Goal: Task Accomplishment & Management: Manage account settings

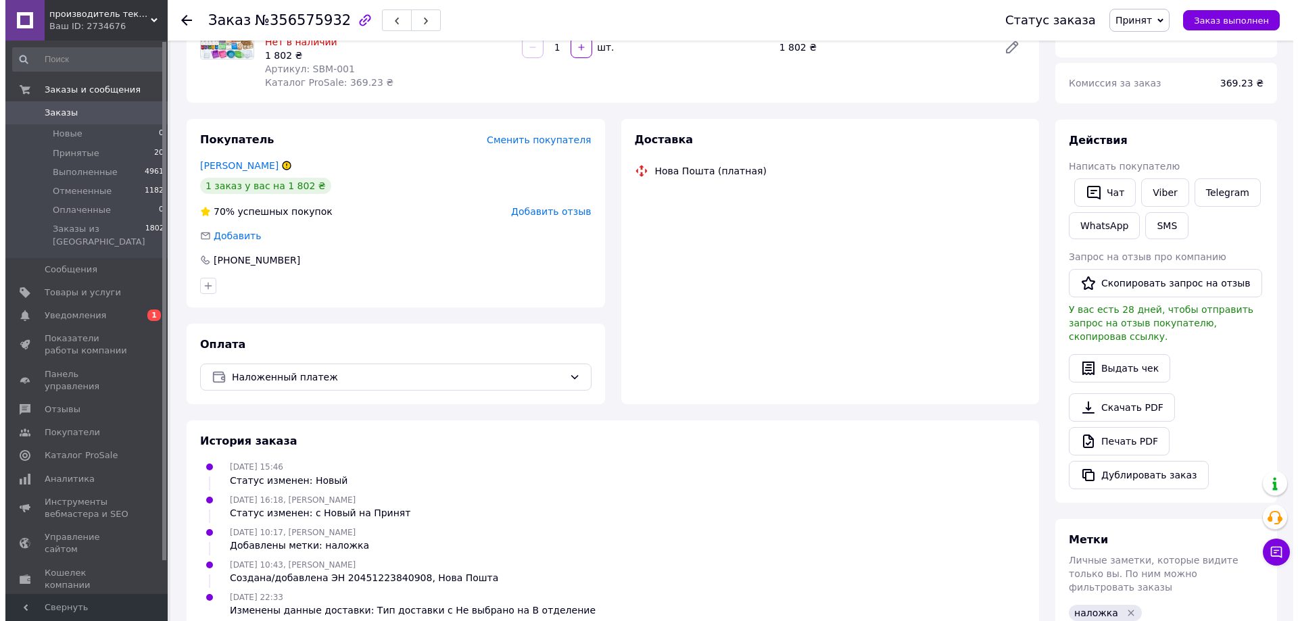
scroll to position [68, 0]
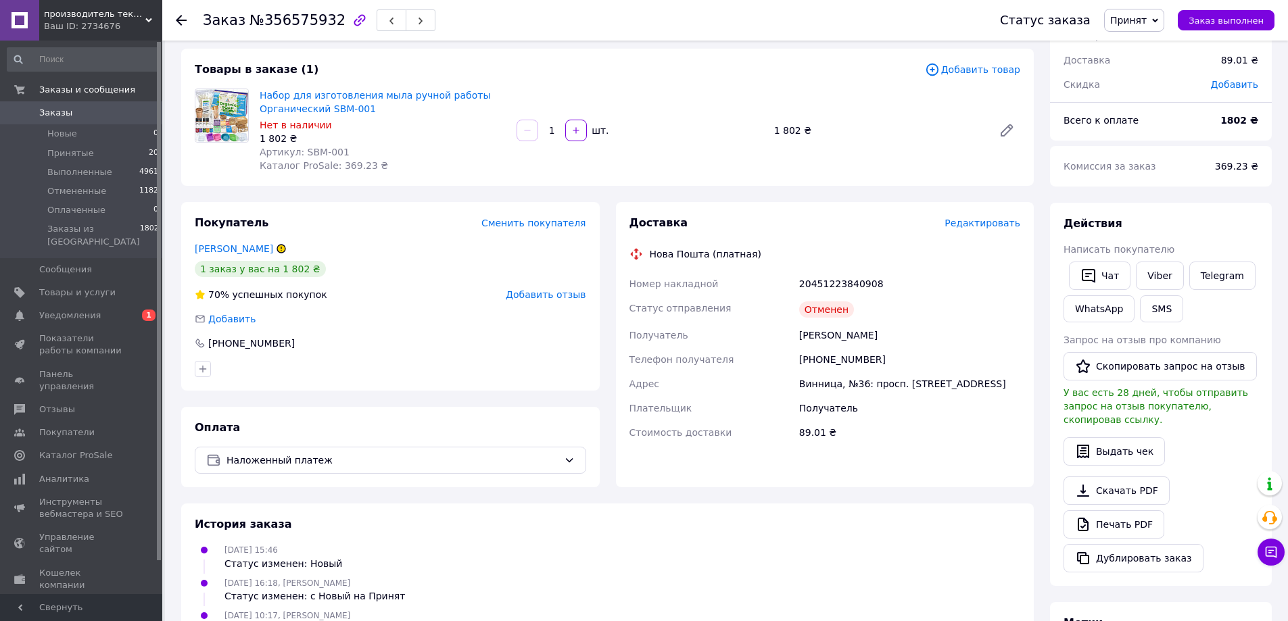
click at [972, 220] on span "Редактировать" at bounding box center [982, 223] width 76 height 11
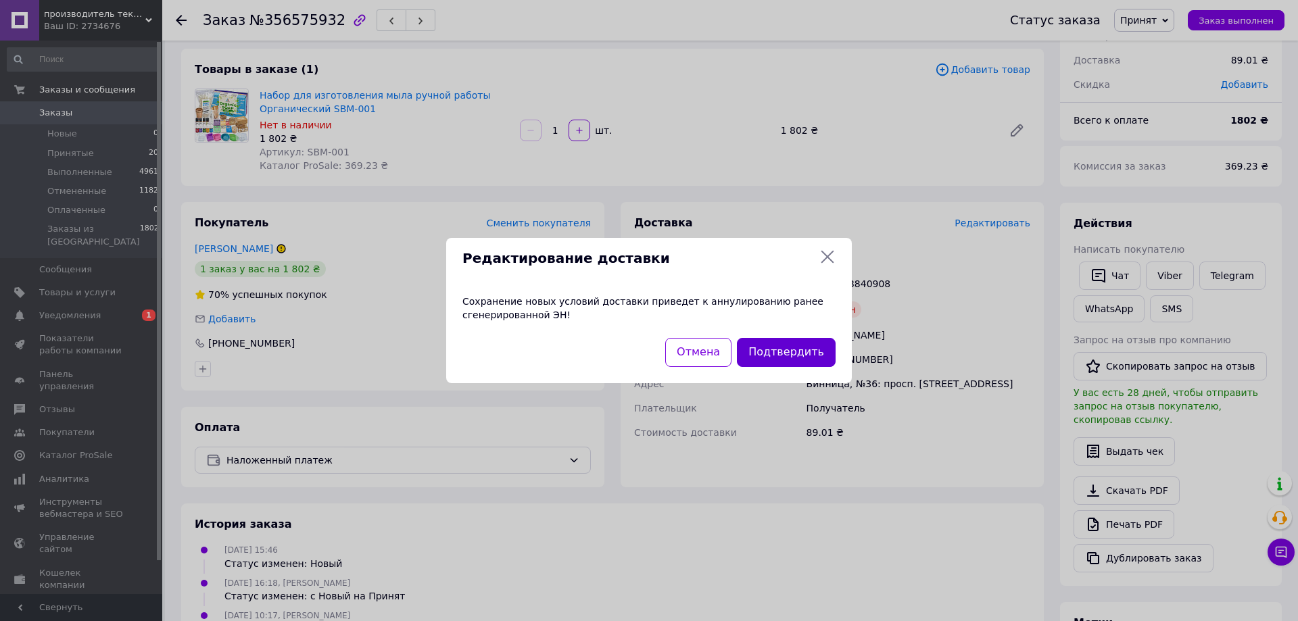
click at [795, 347] on button "Подтвердить" at bounding box center [786, 352] width 99 height 29
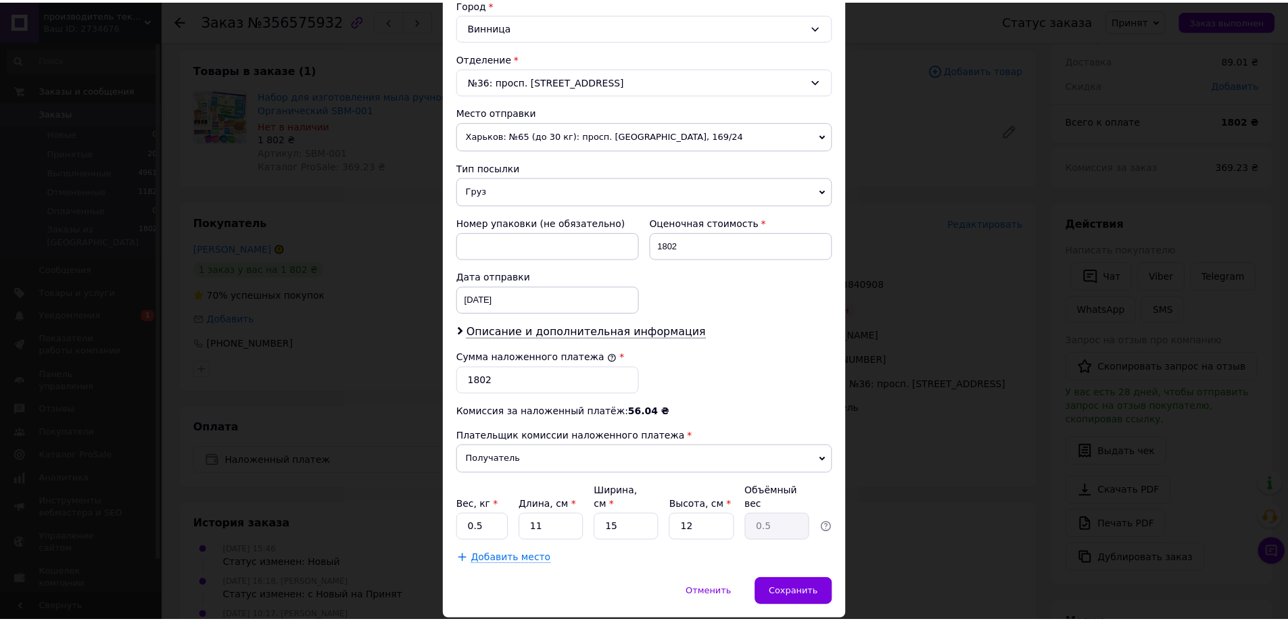
scroll to position [406, 0]
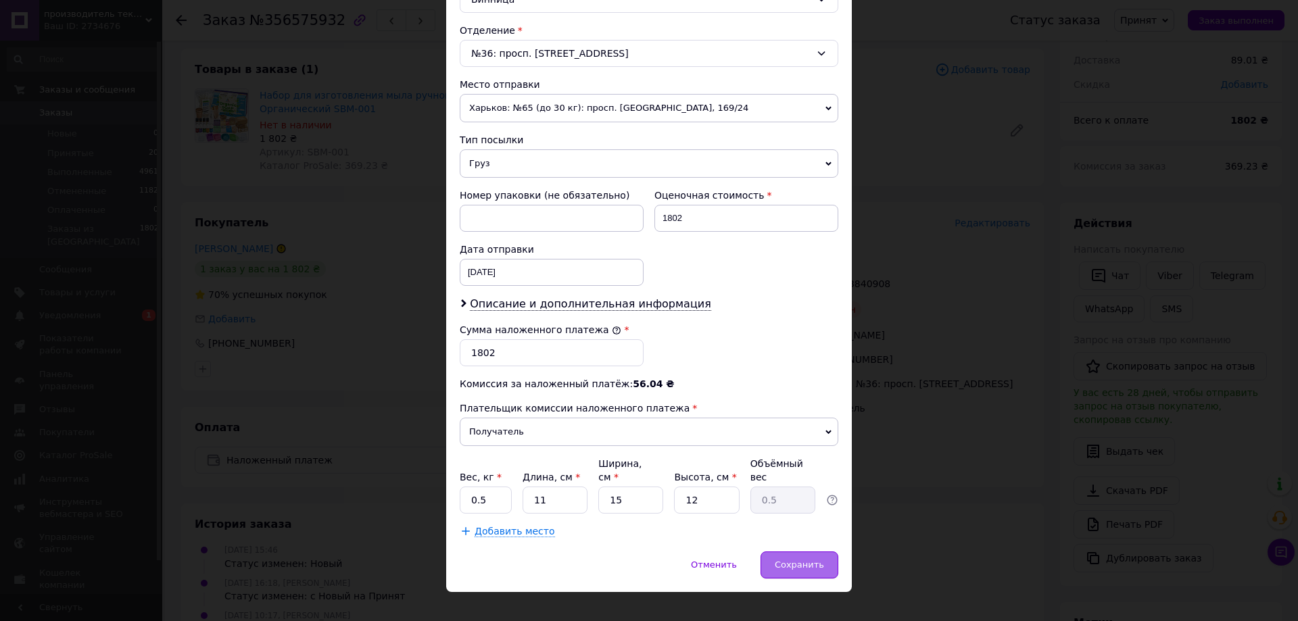
click at [801, 560] on span "Сохранить" at bounding box center [799, 565] width 49 height 10
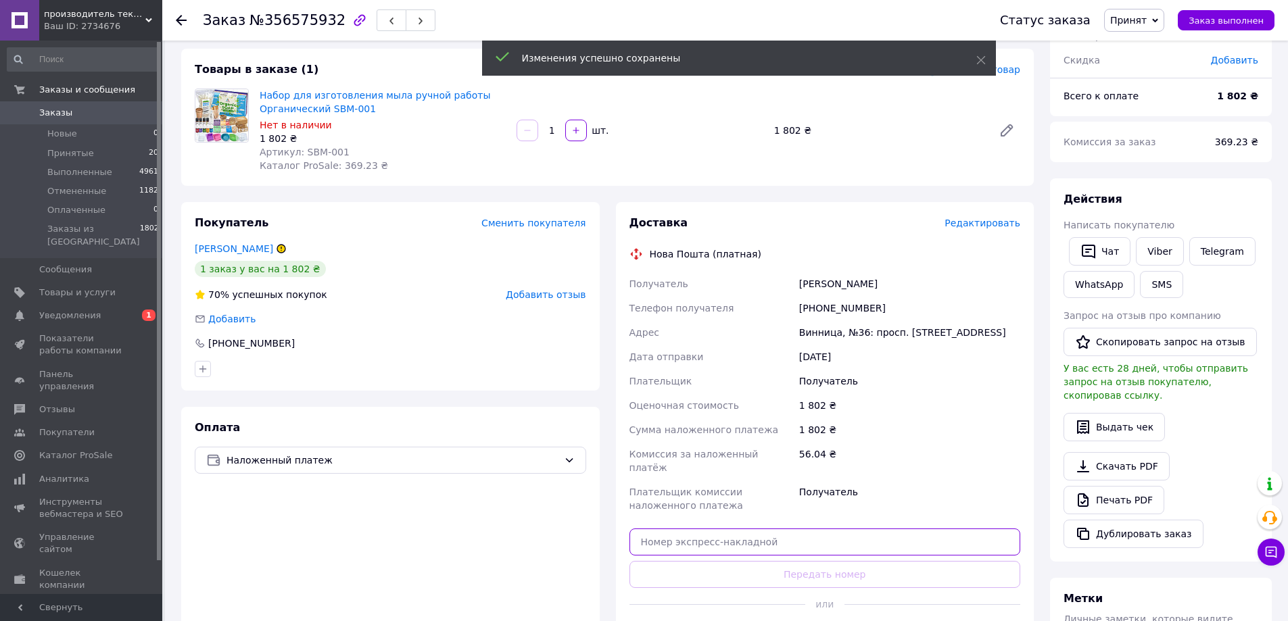
click at [838, 529] on input "text" at bounding box center [824, 542] width 391 height 27
paste input "20451224816446"
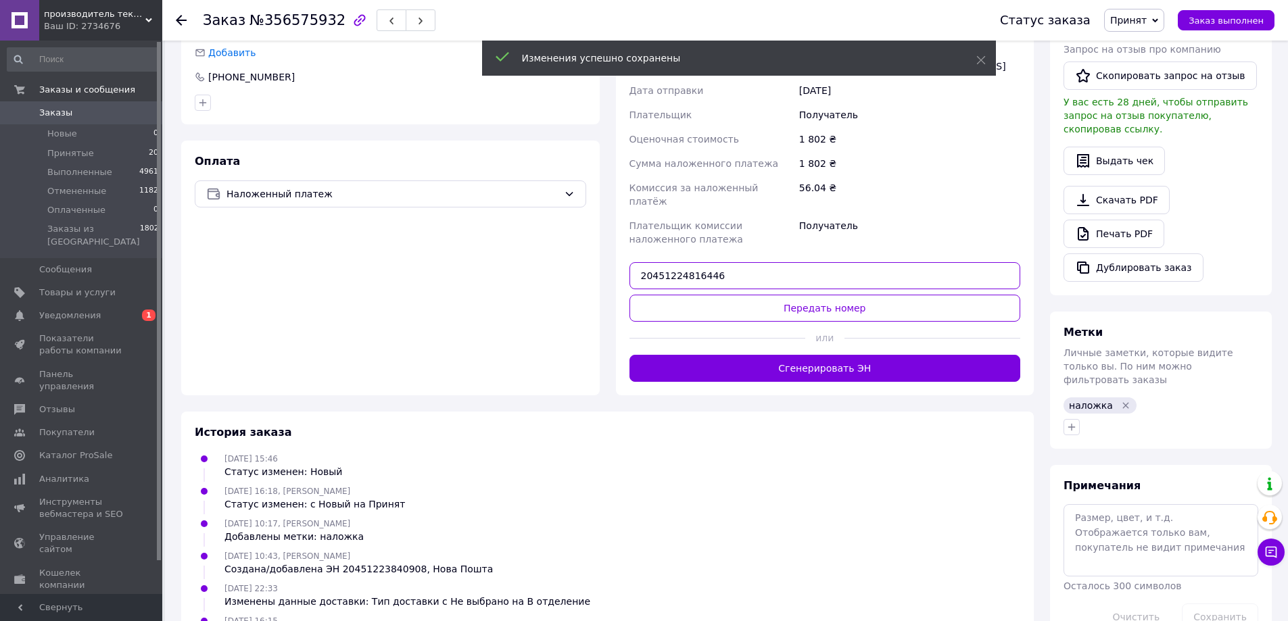
scroll to position [338, 0]
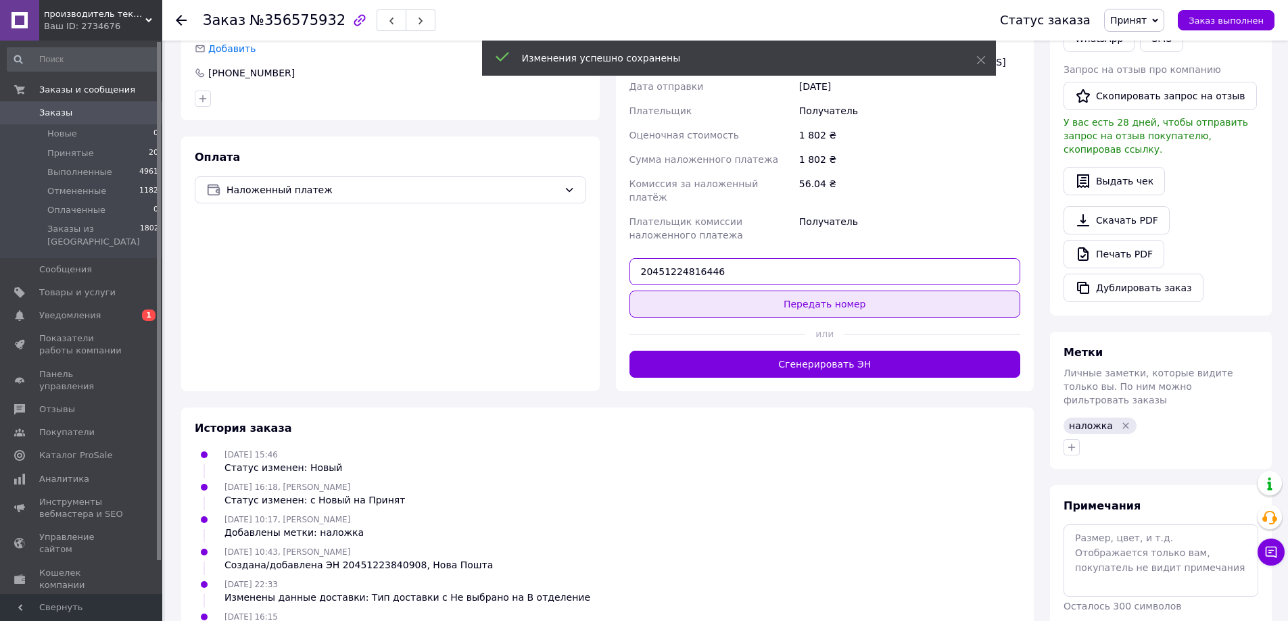
type input "20451224816446"
click at [800, 291] on button "Передать номер" at bounding box center [824, 304] width 391 height 27
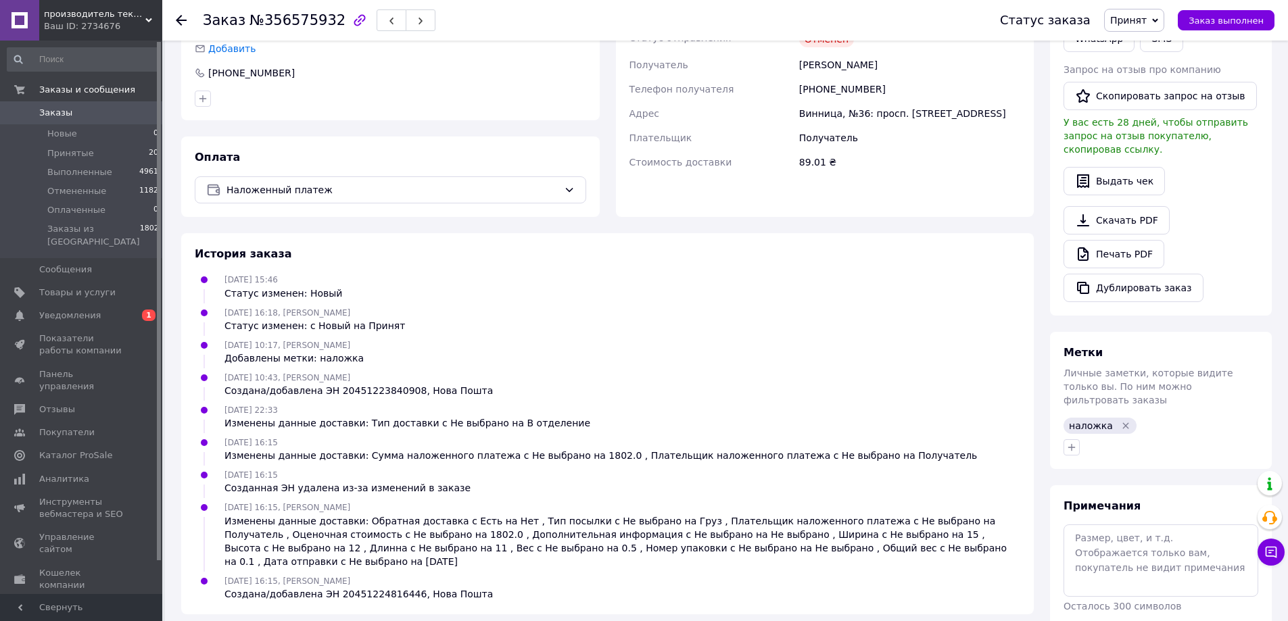
click at [80, 151] on span "Принятые" at bounding box center [70, 153] width 47 height 12
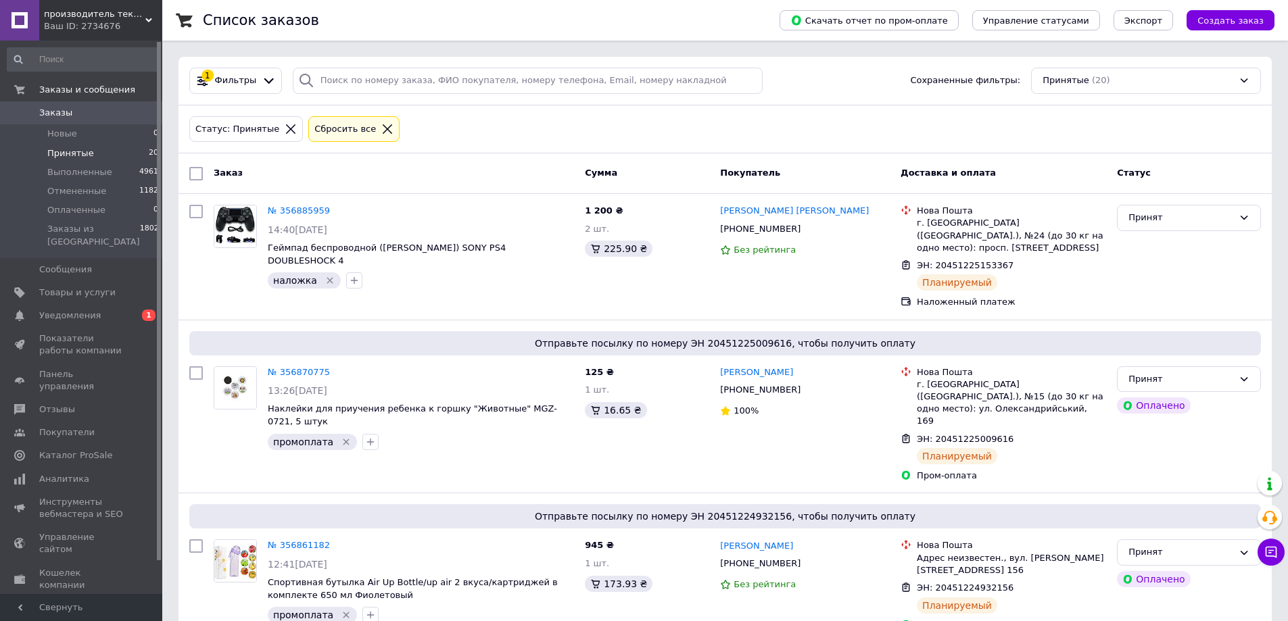
click at [88, 155] on li "Принятые 20" at bounding box center [83, 153] width 166 height 19
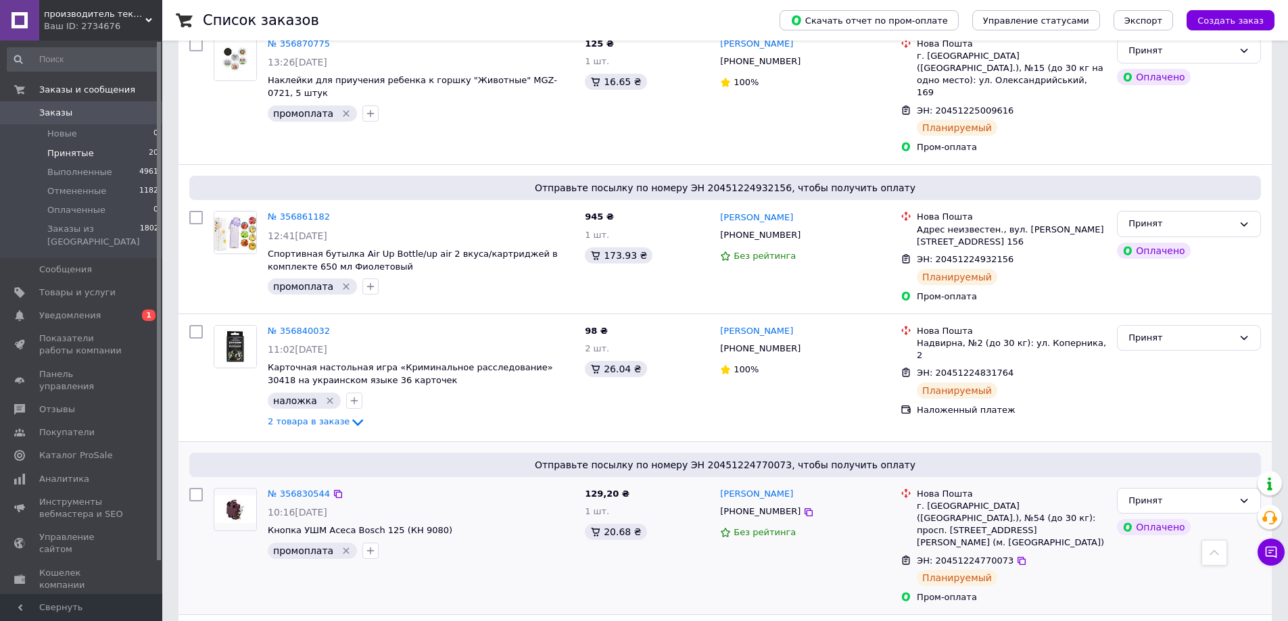
scroll to position [297, 0]
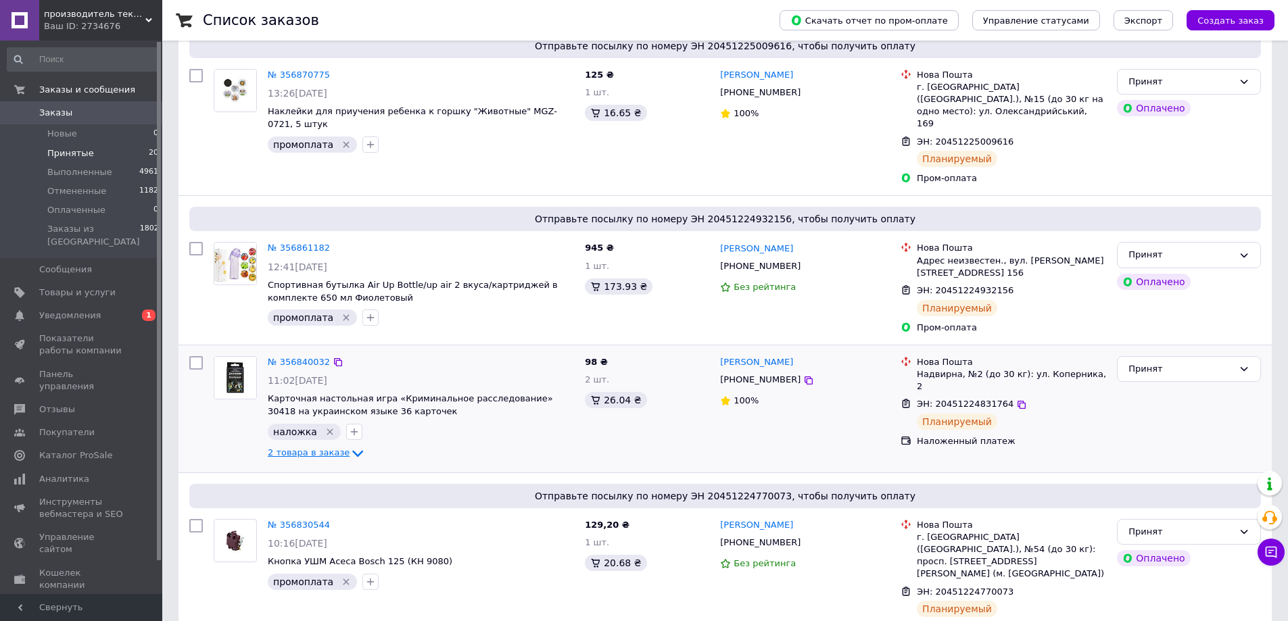
click at [349, 445] on icon at bounding box center [357, 453] width 16 height 16
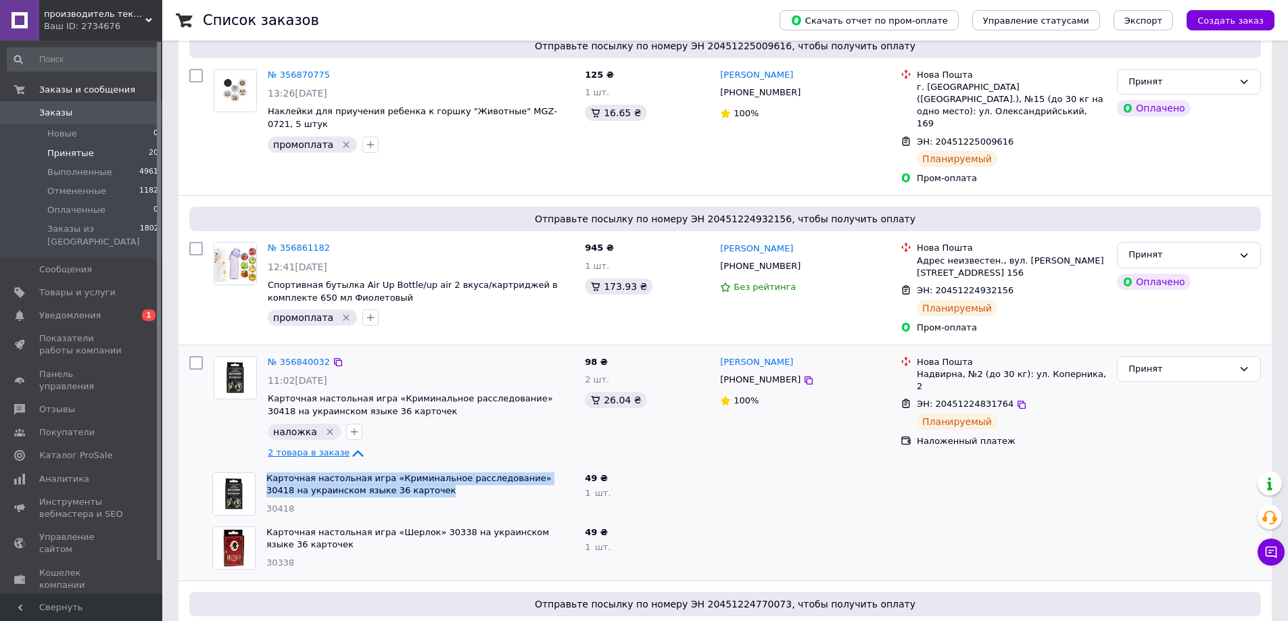
drag, startPoint x: 410, startPoint y: 456, endPoint x: 267, endPoint y: 447, distance: 142.9
click at [267, 473] on span "Карточная настольная игра «Криминальное расследование» 30418 на украинском язык…" at bounding box center [420, 485] width 308 height 25
copy link "Карточная настольная игра «Криминальное расследование» 30418 на украинском язык…"
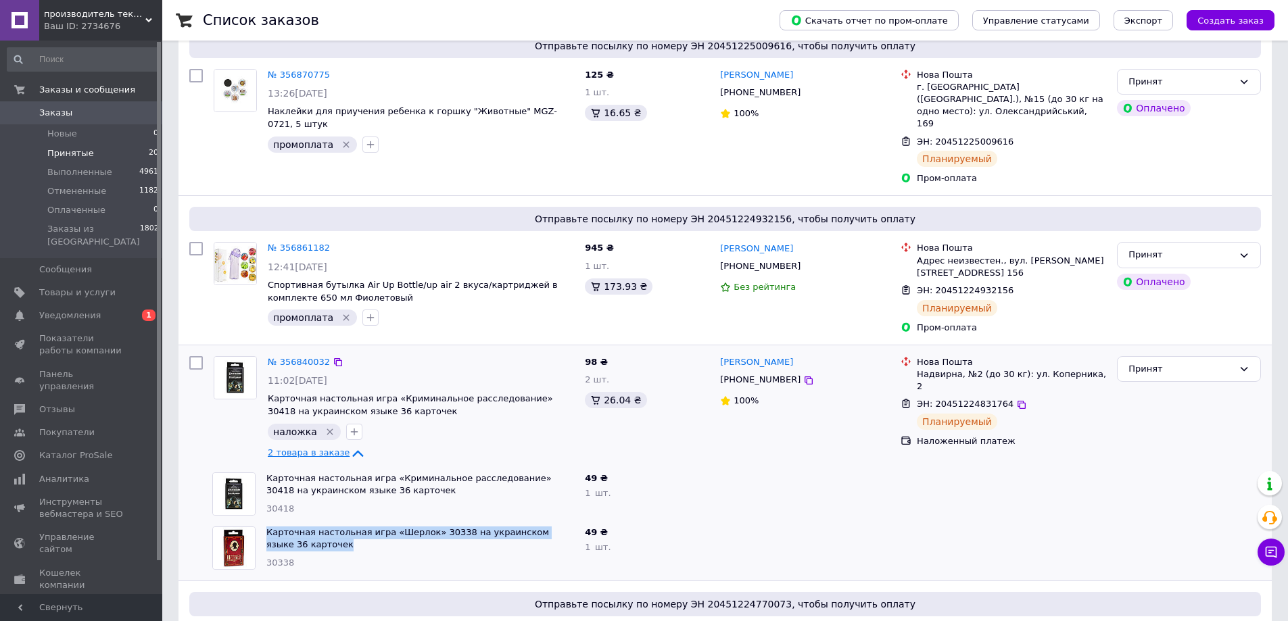
drag, startPoint x: 310, startPoint y: 510, endPoint x: 266, endPoint y: 498, distance: 46.1
click at [266, 521] on div "Карточная настольная игра «Шерлок» 30338 на украинском языке 36 карточек 30338" at bounding box center [420, 548] width 318 height 54
copy link "Карточная настольная игра «Шерлок» 30338 на украинском языке 36 карточек"
click at [1016, 400] on icon at bounding box center [1021, 405] width 11 height 11
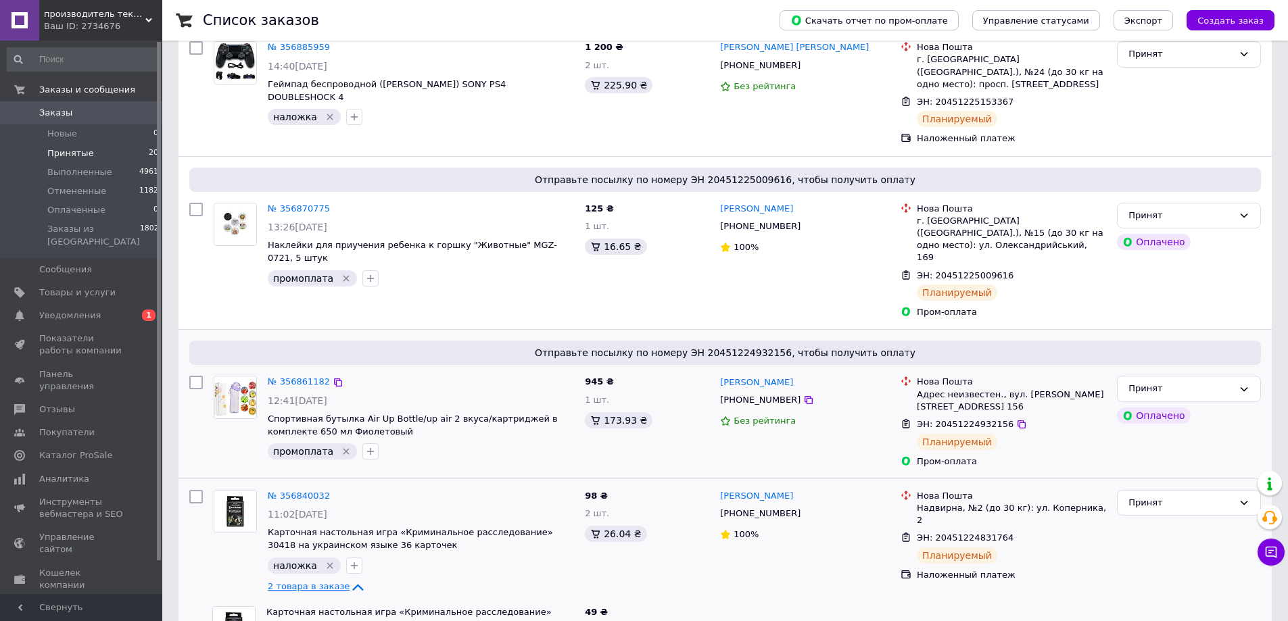
scroll to position [162, 0]
drag, startPoint x: 356, startPoint y: 371, endPoint x: 406, endPoint y: 374, distance: 50.8
click at [406, 374] on div "№ 356861182 12:41[DATE] Спортивная бутылка Air Up Bottle/up air 2 вкуса/картрид…" at bounding box center [420, 419] width 317 height 95
copy div "Спортивная бутылка Air Up Bottle/"
click at [803, 396] on icon at bounding box center [808, 401] width 11 height 11
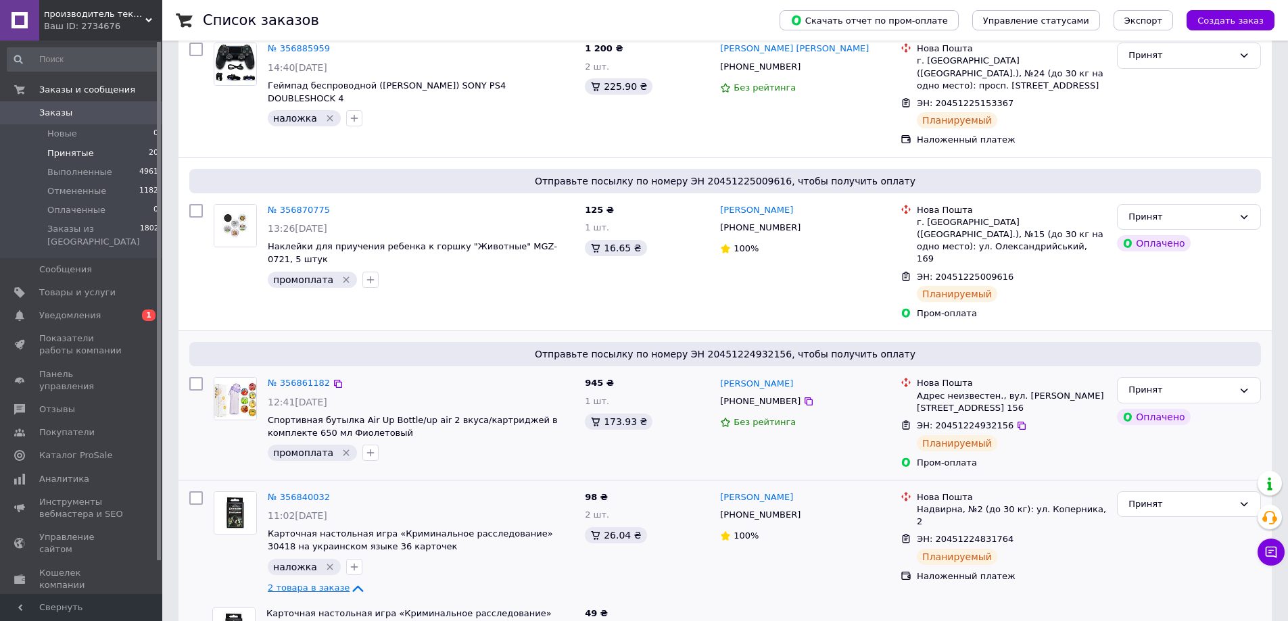
drag, startPoint x: 1009, startPoint y: 388, endPoint x: 955, endPoint y: 387, distance: 53.4
click at [1016, 420] on icon at bounding box center [1021, 425] width 11 height 11
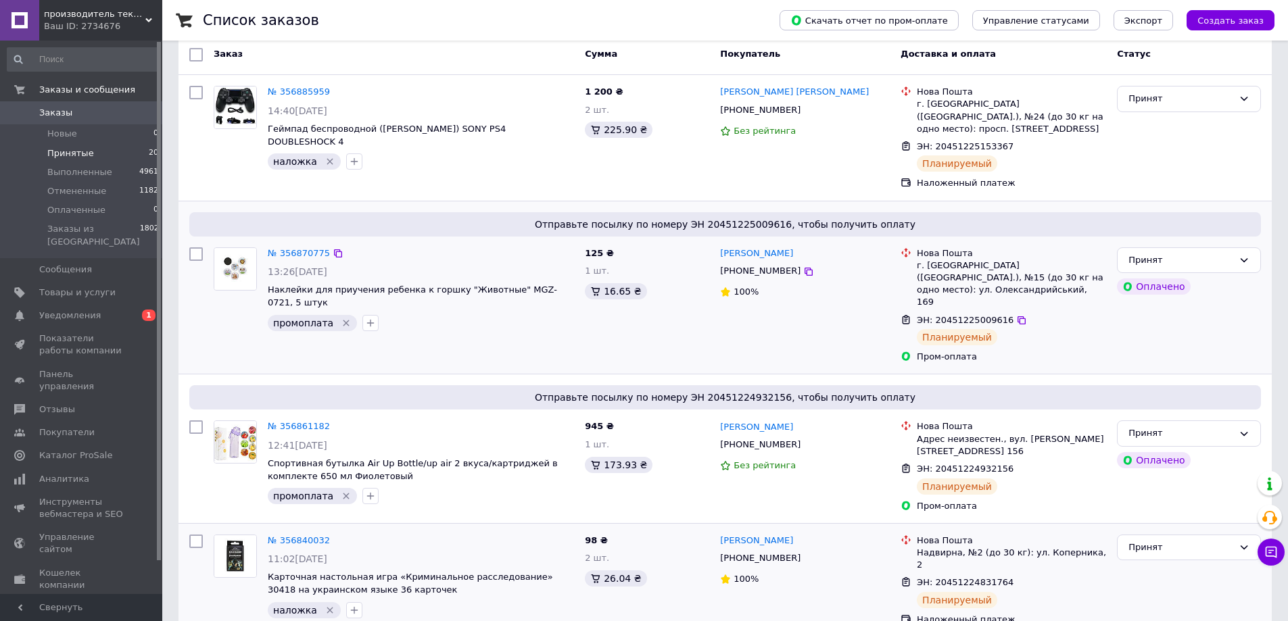
scroll to position [95, 0]
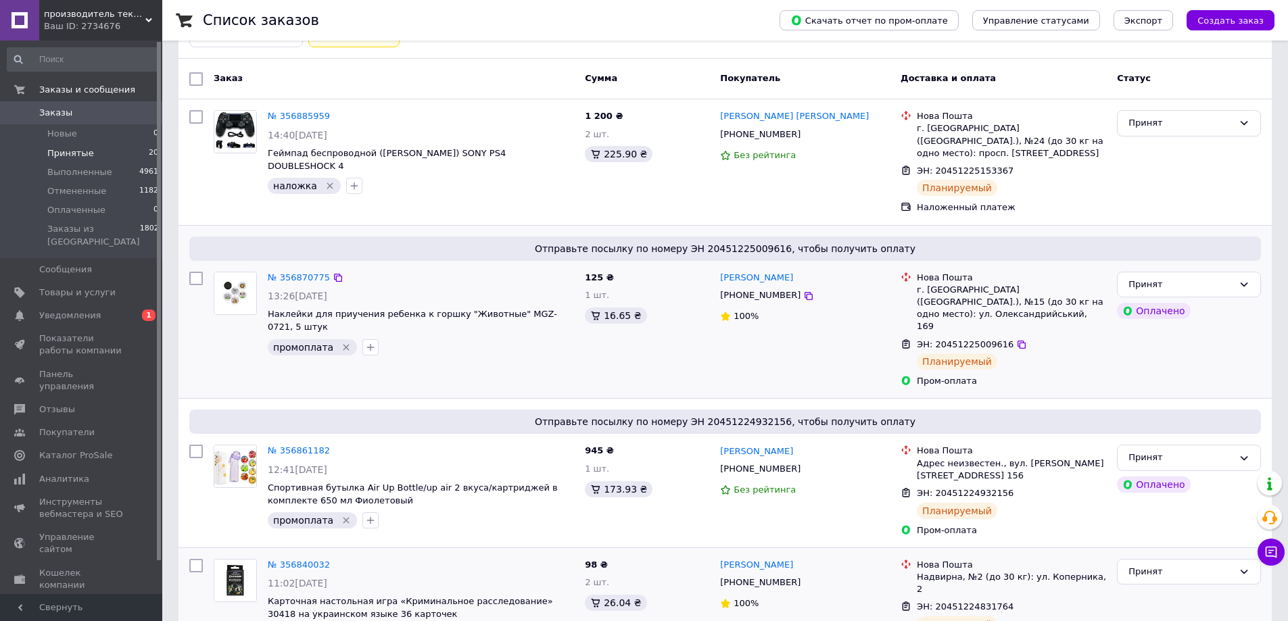
drag, startPoint x: 496, startPoint y: 289, endPoint x: 535, endPoint y: 294, distance: 39.6
click at [535, 294] on div "№ 356870775 13:26[DATE] Наклейки для приучения ребенка к горшку "Животные" MGZ-…" at bounding box center [420, 313] width 317 height 95
copy div "Наклейки для приучения ребенка к горшку "Животные" MGZ-072"
click at [804, 292] on icon at bounding box center [808, 296] width 8 height 8
click at [1017, 341] on icon at bounding box center [1021, 345] width 8 height 8
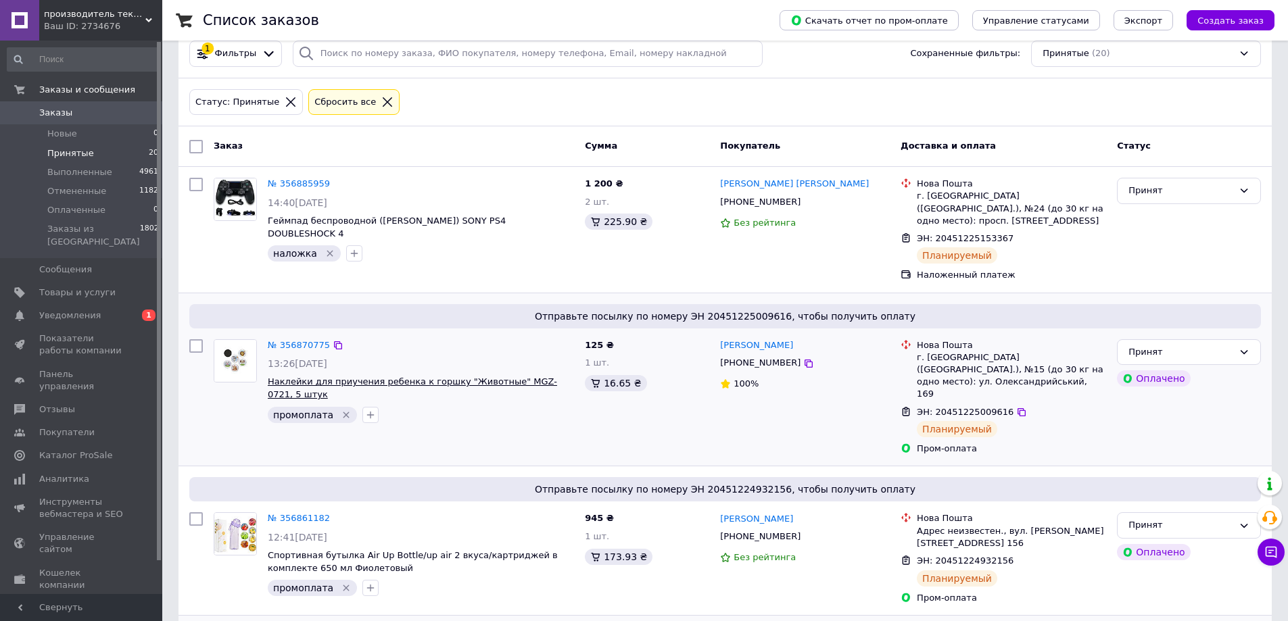
scroll to position [0, 0]
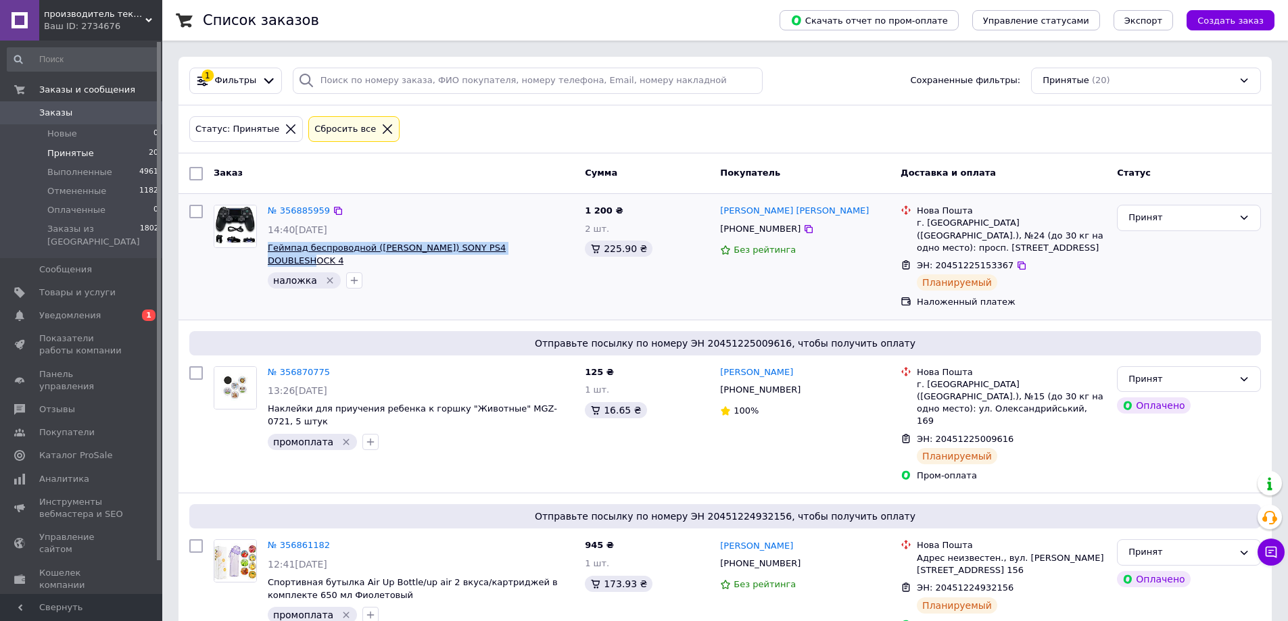
drag, startPoint x: 532, startPoint y: 247, endPoint x: 269, endPoint y: 249, distance: 263.0
click at [269, 249] on span "Геймпад беспроводной ([PERSON_NAME]) SONY PS4 DOUBLESHOCK 4" at bounding box center [421, 254] width 306 height 25
copy span "Геймпад беспроводной ([PERSON_NAME]) SONY PS4 DOUBLESHOCK 4"
click at [1016, 260] on icon at bounding box center [1021, 265] width 11 height 11
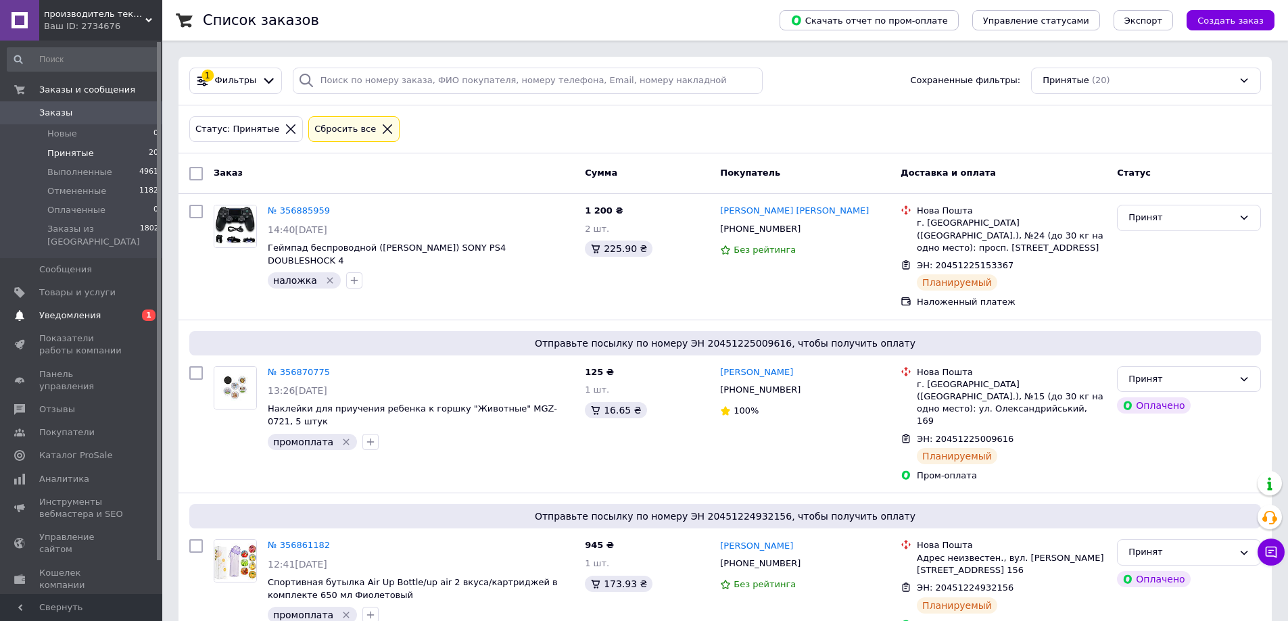
click at [130, 310] on span "0 1" at bounding box center [143, 316] width 37 height 12
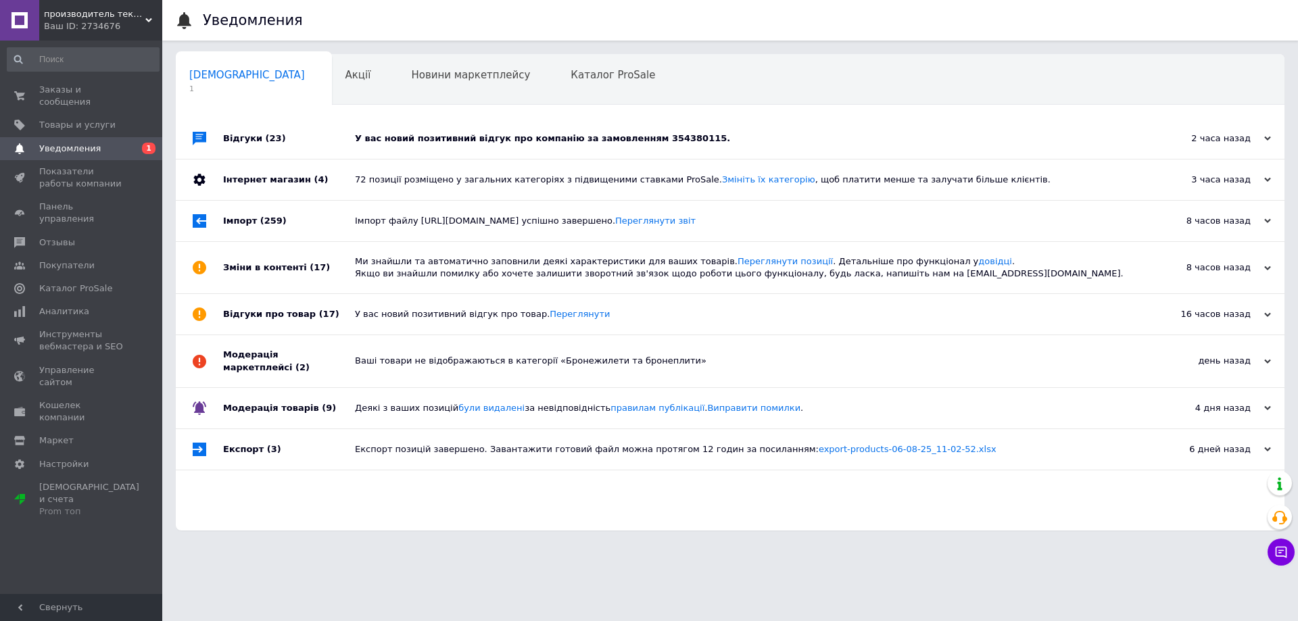
click at [333, 308] on div "Відгуки про товар (17)" at bounding box center [289, 314] width 132 height 41
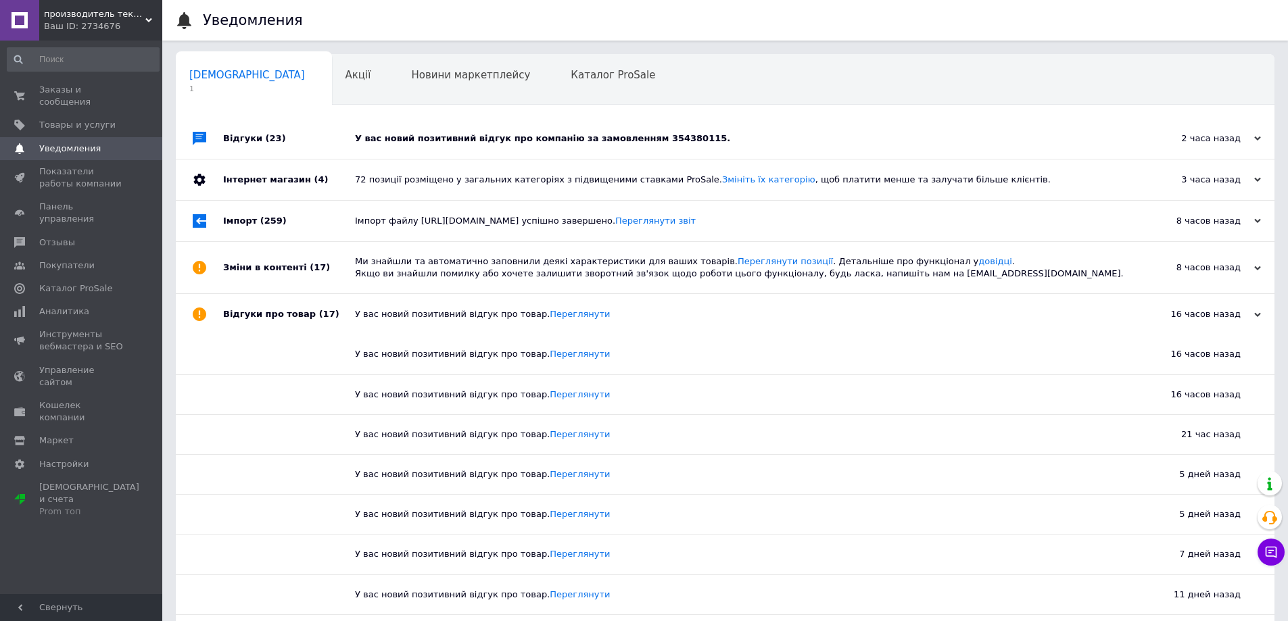
click at [312, 139] on div "Відгуки (23)" at bounding box center [289, 138] width 132 height 41
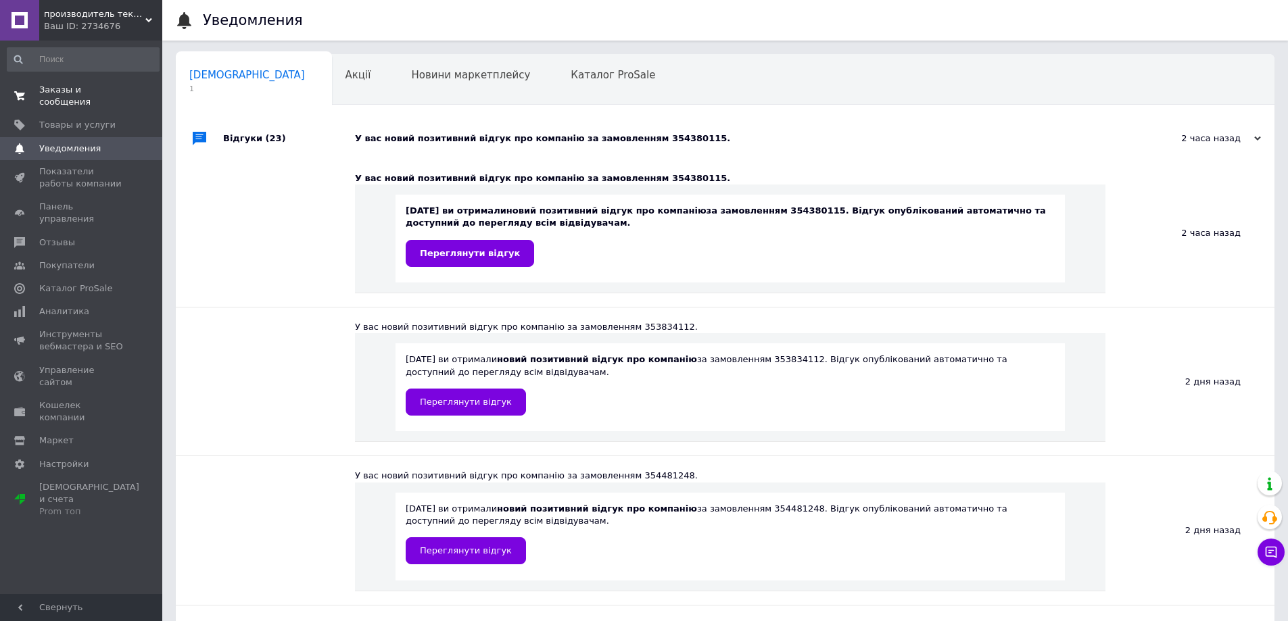
click at [70, 80] on link "Заказы и сообщения 0 0" at bounding box center [83, 95] width 166 height 35
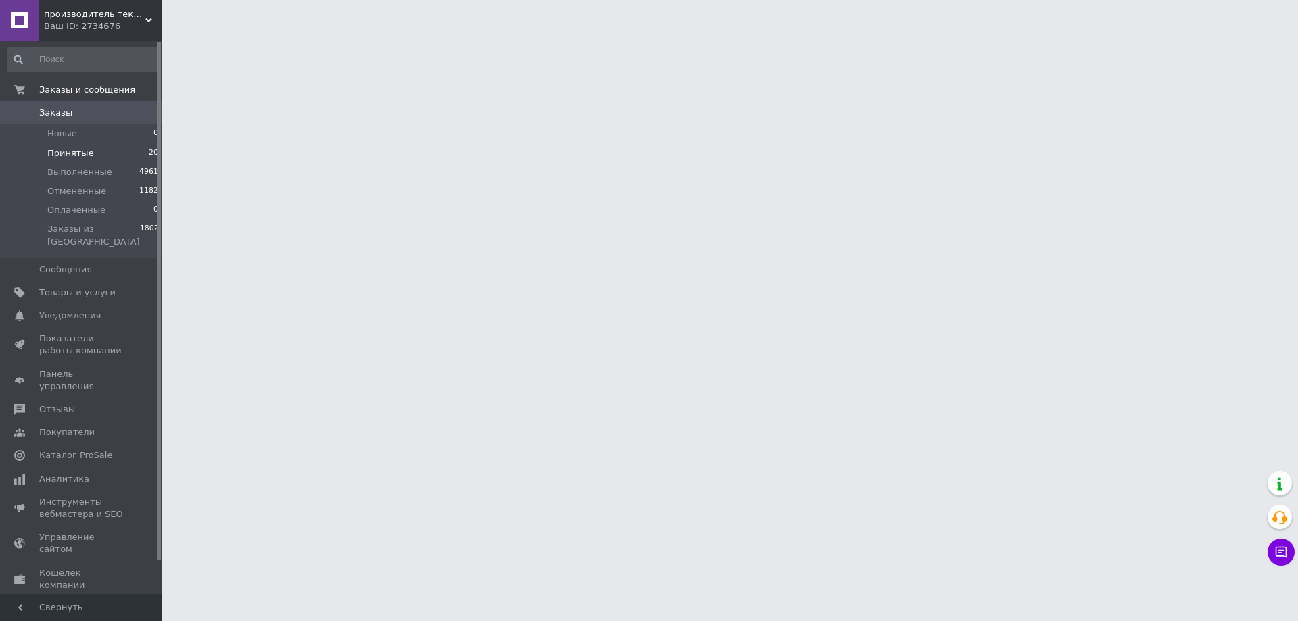
click at [70, 147] on span "Принятые" at bounding box center [70, 153] width 47 height 12
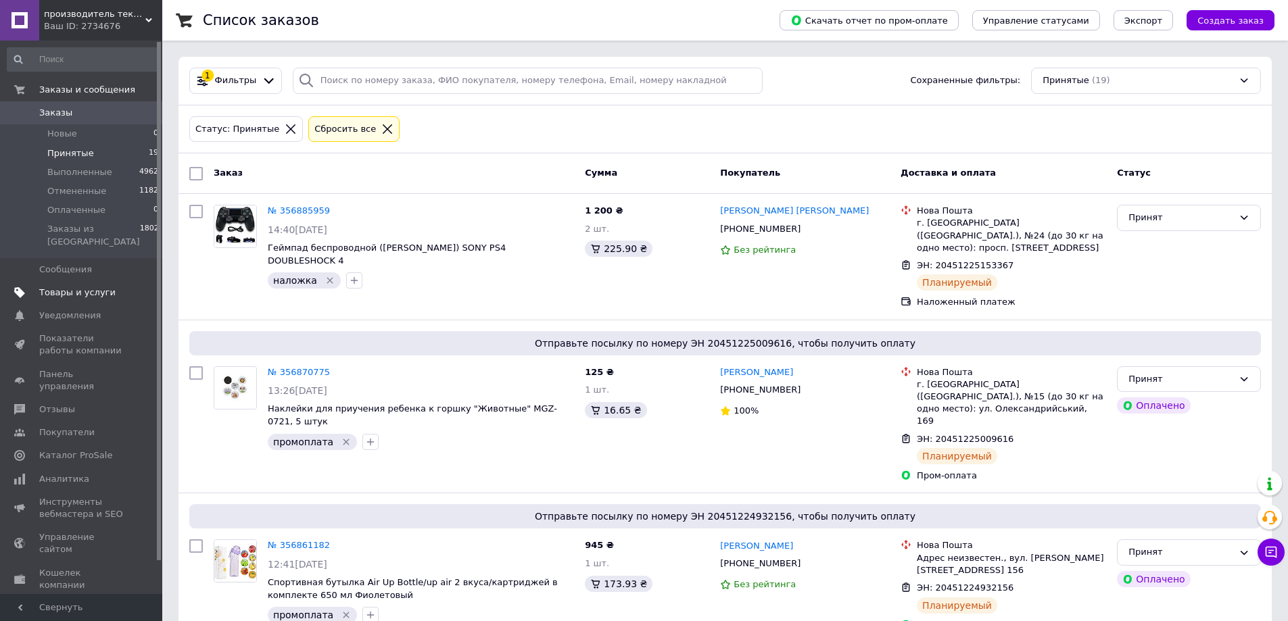
click at [70, 287] on span "Товары и услуги" at bounding box center [77, 293] width 76 height 12
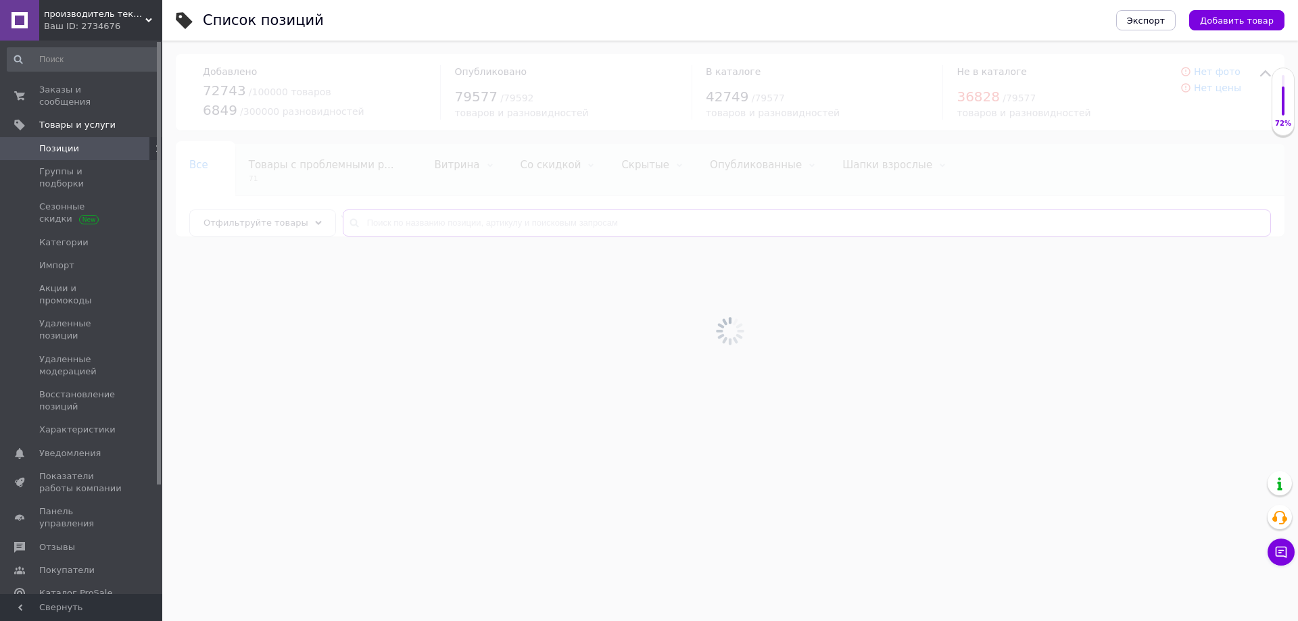
click at [493, 220] on input "text" at bounding box center [807, 223] width 928 height 27
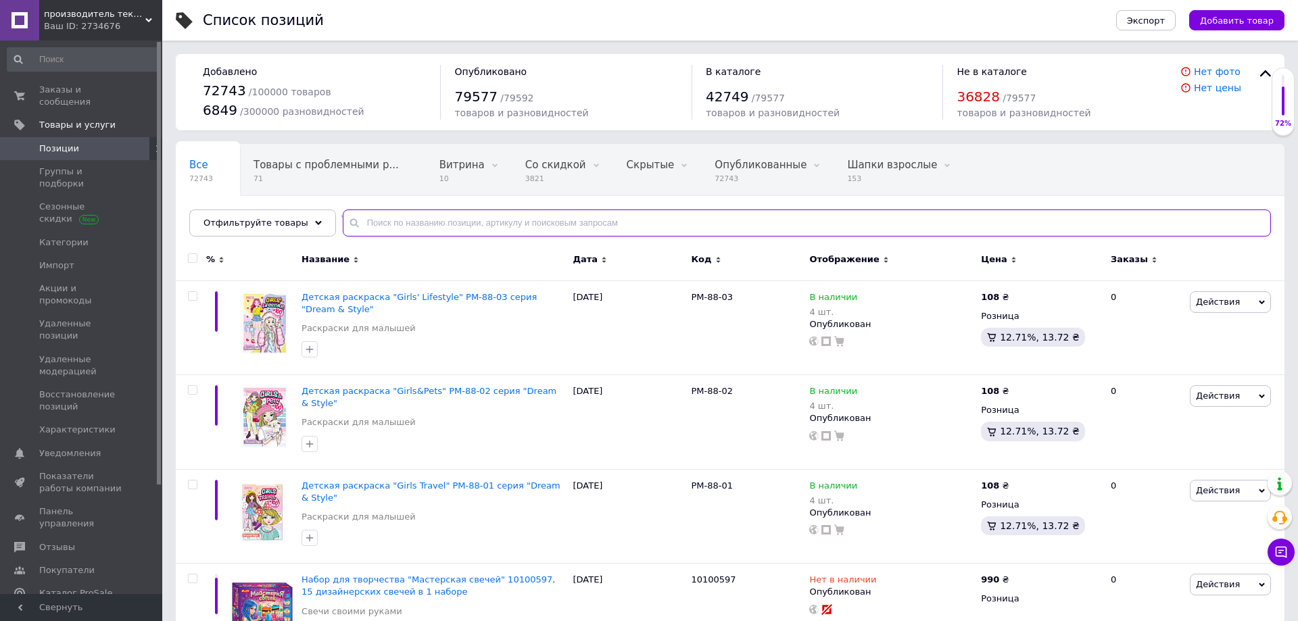
click at [493, 220] on input "text" at bounding box center [807, 223] width 928 height 27
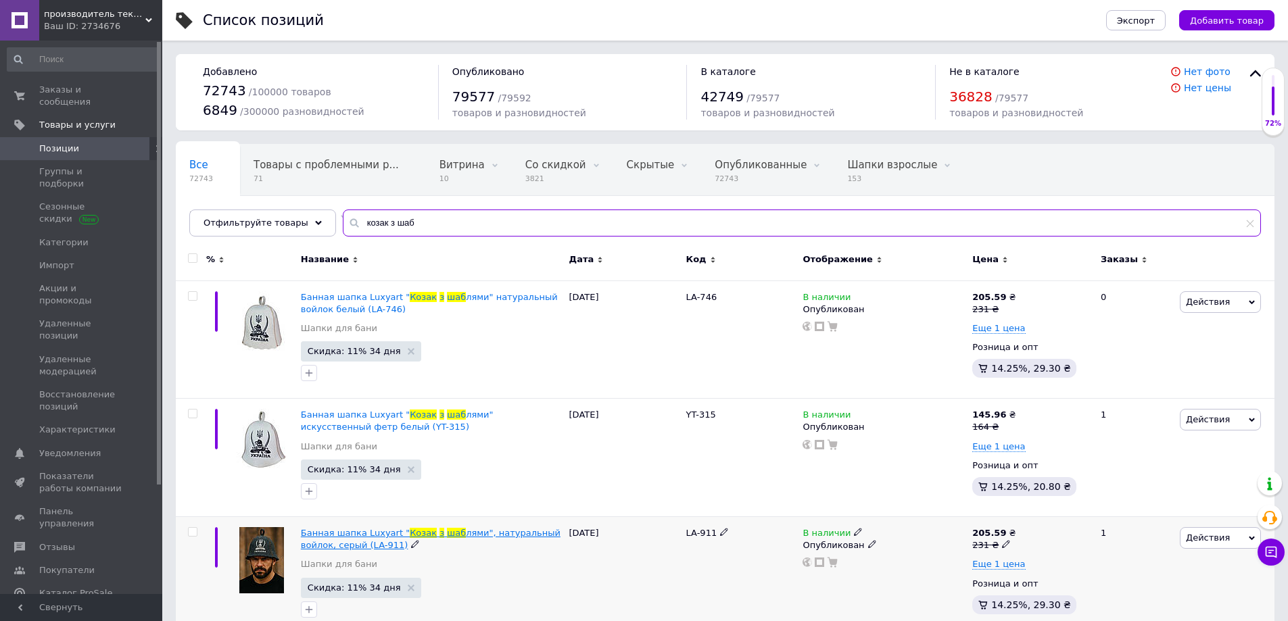
type input "козак з шаб"
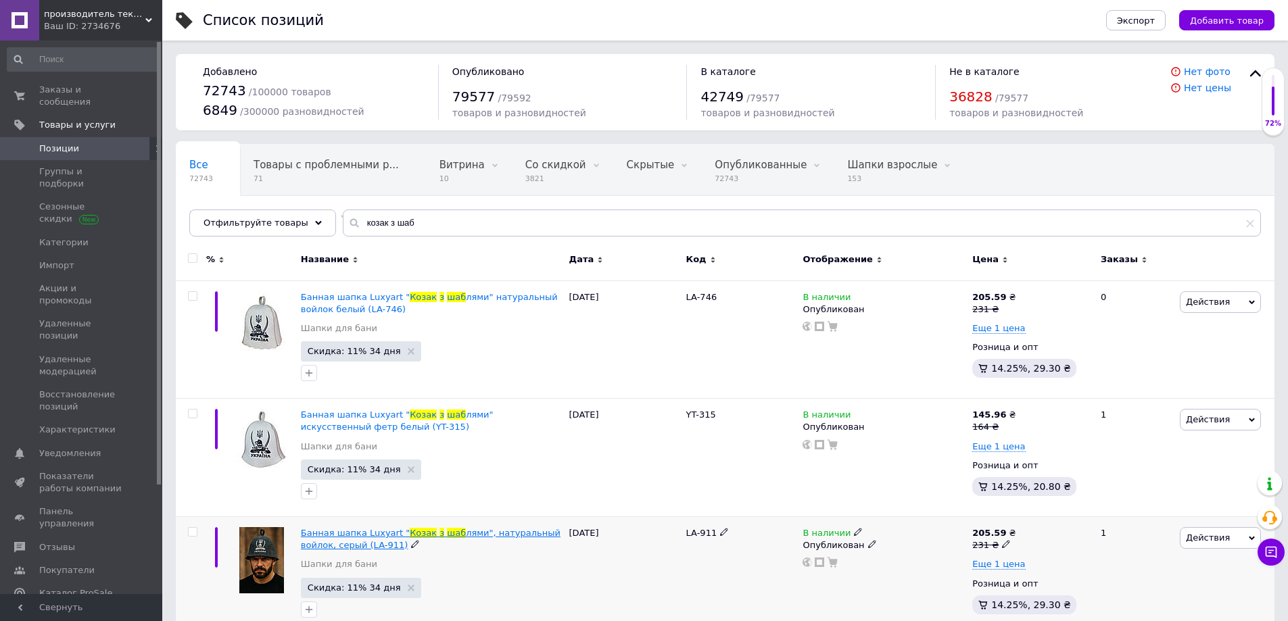
click at [352, 531] on span "Банная шапка Luxyart "" at bounding box center [355, 533] width 109 height 10
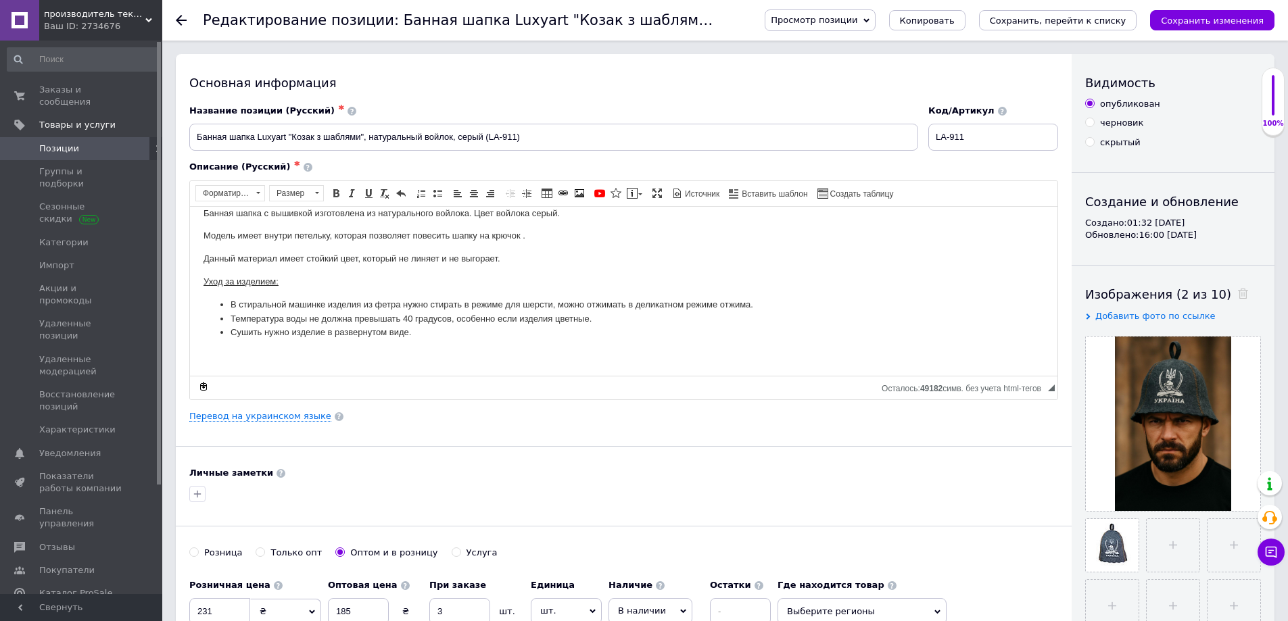
scroll to position [51, 0]
click at [414, 337] on li "Сушить нужно изделие в развернутом виде." at bounding box center [624, 331] width 786 height 14
click at [275, 352] on p "Обхват 55-65 см Висота 23 см" at bounding box center [623, 354] width 840 height 14
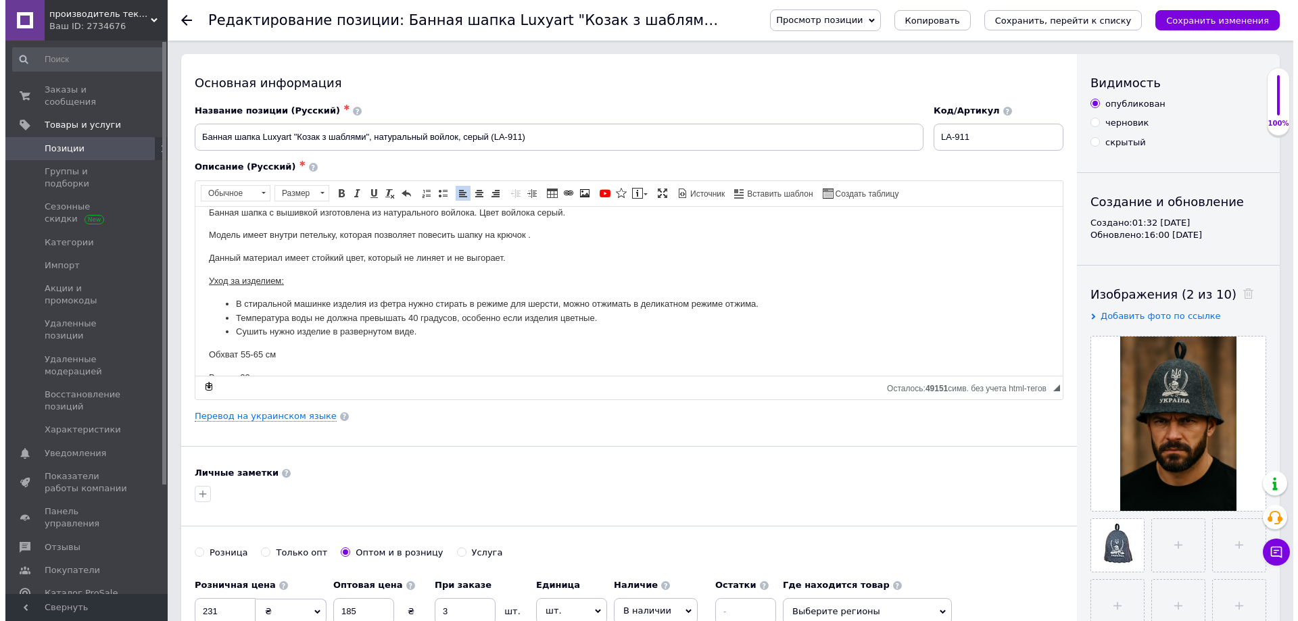
scroll to position [58, 0]
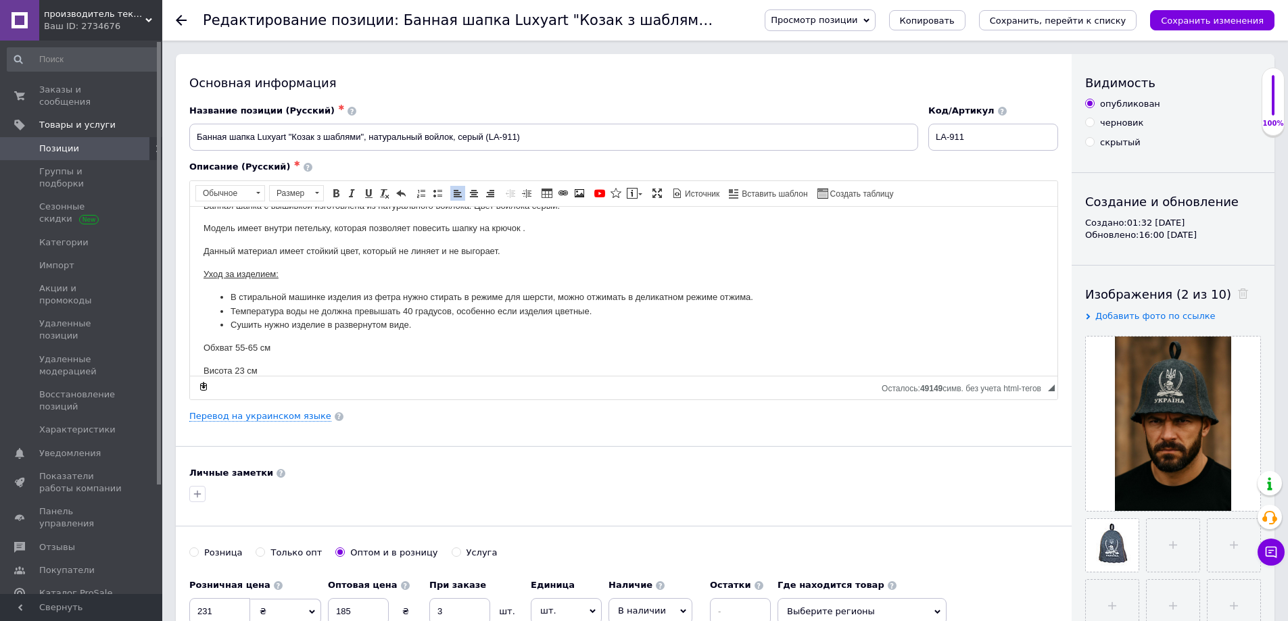
click at [211, 368] on p "Висота 23 см" at bounding box center [623, 371] width 840 height 14
click at [273, 418] on link "Перевод на украинском языке" at bounding box center [260, 416] width 142 height 11
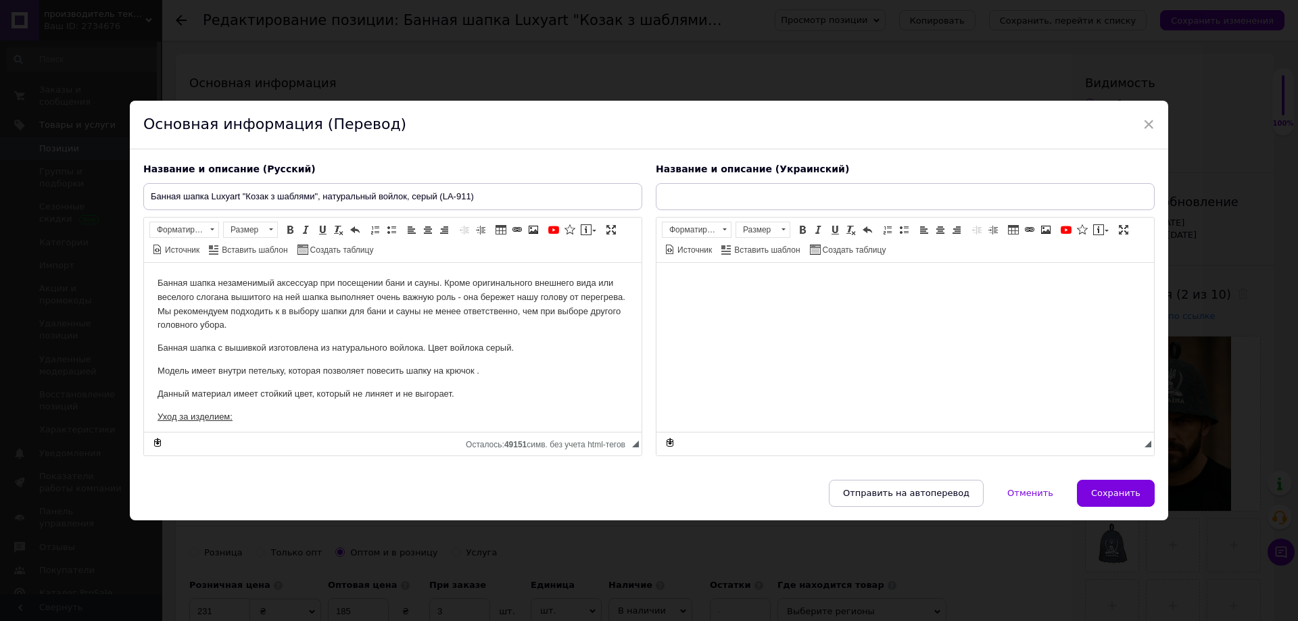
scroll to position [0, 0]
type input "Банна шапка Luxyart "Козак з шаблями", натуральний войлок, сірий (LA-911)"
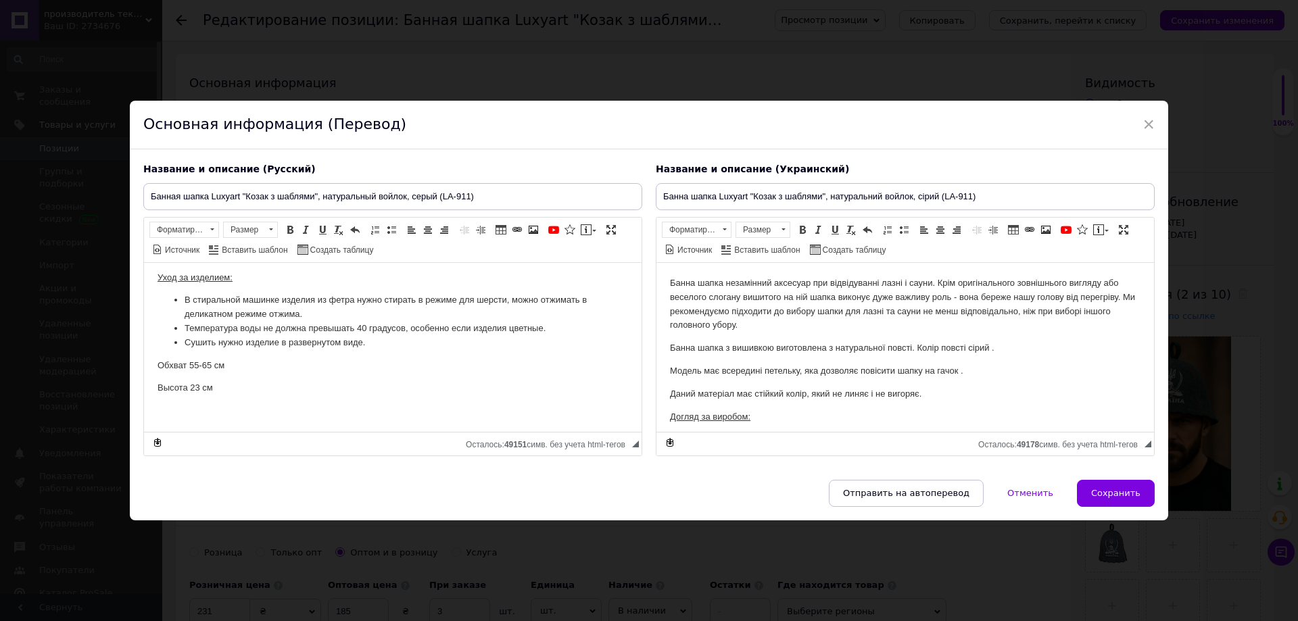
scroll to position [93, 0]
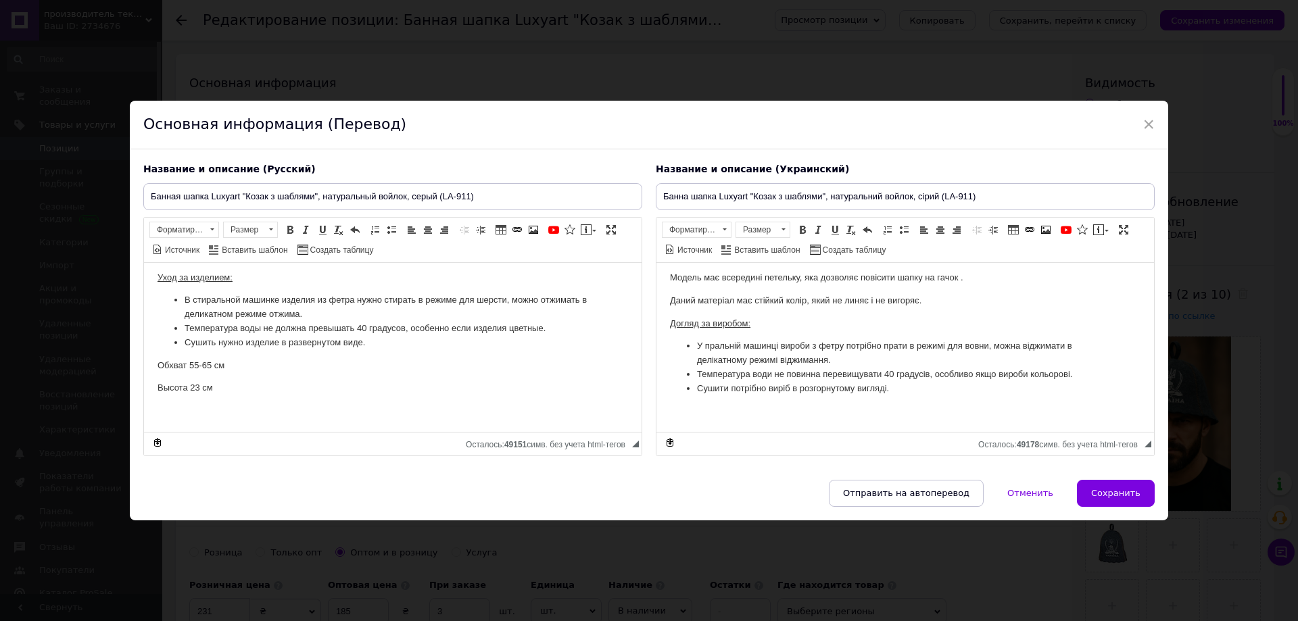
click at [761, 427] on html "Банна шапка незамінний аксесуар при відвідуванні лазні і сауни. Крім оригінальн…" at bounding box center [905, 300] width 498 height 262
click at [834, 409] on p "Обхват 55-65 см Висота 23 см" at bounding box center [905, 411] width 470 height 14
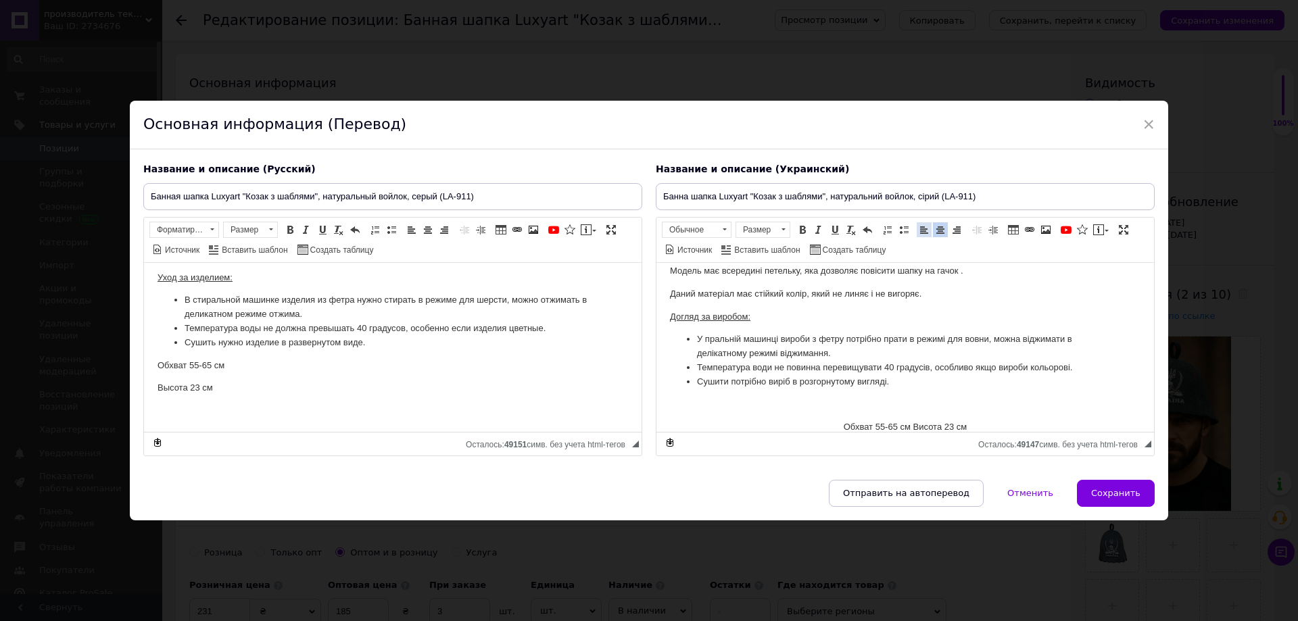
drag, startPoint x: 919, startPoint y: 230, endPoint x: 266, endPoint y: 5, distance: 691.1
click at [919, 230] on span at bounding box center [924, 229] width 11 height 11
click at [738, 427] on p "Обхват 55-65 см Висота 23 см" at bounding box center [905, 427] width 470 height 14
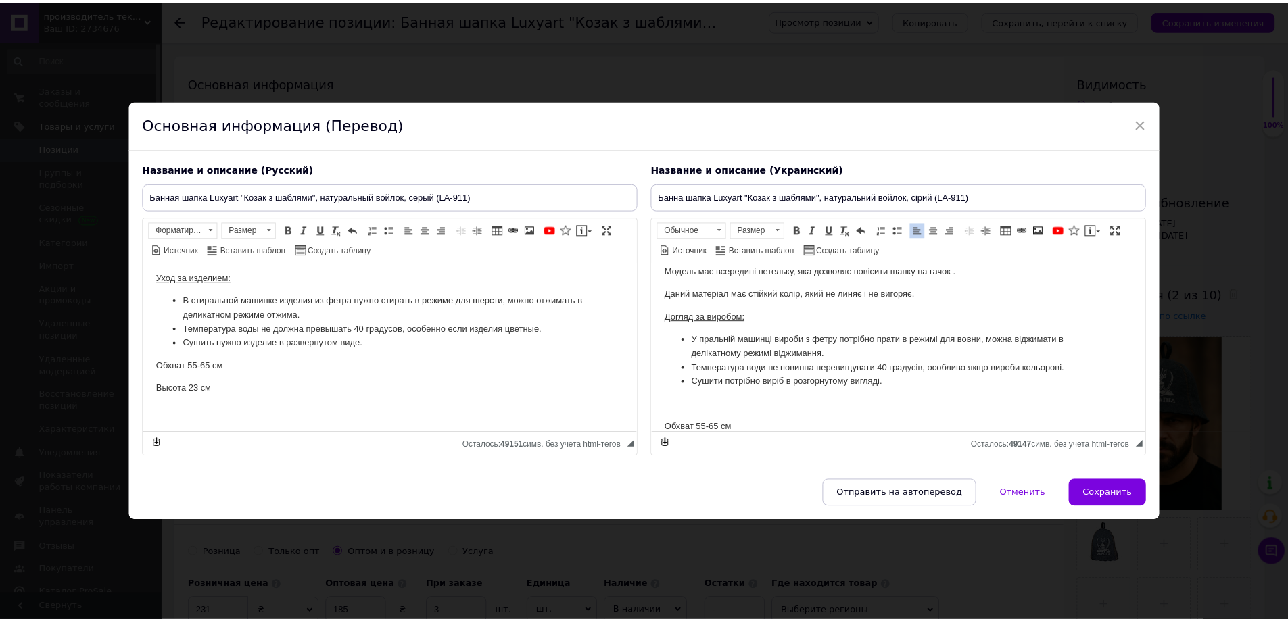
scroll to position [123, 0]
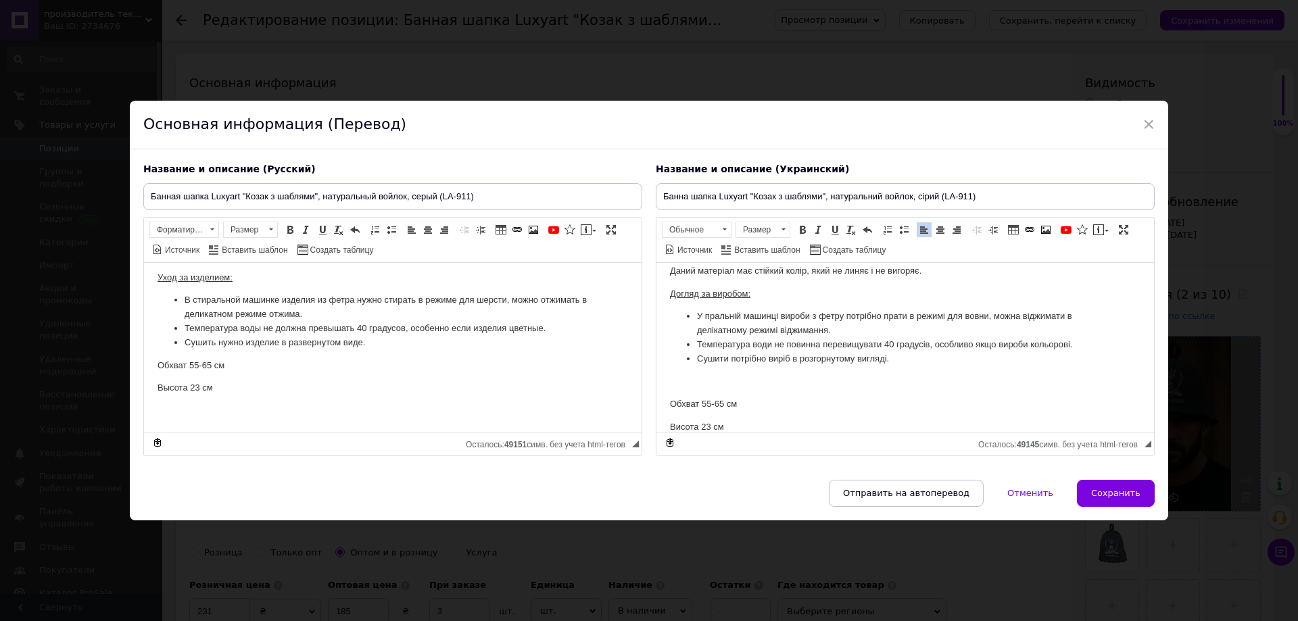
click at [1121, 490] on span "Сохранить" at bounding box center [1115, 493] width 49 height 10
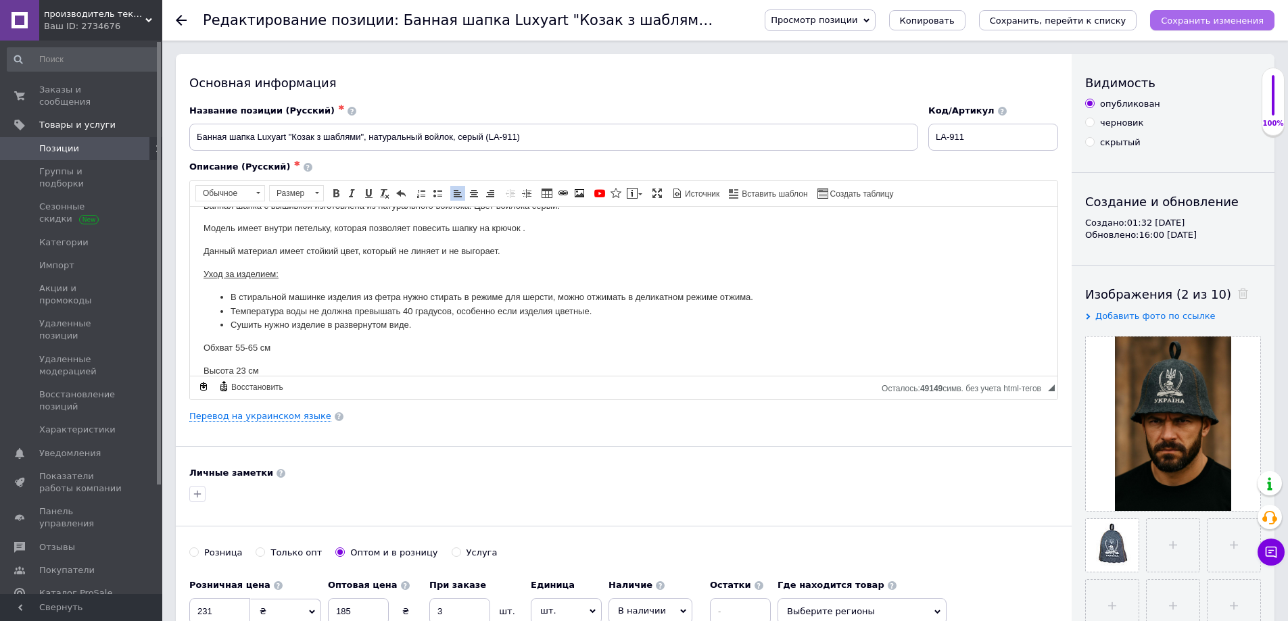
click at [1199, 17] on icon "Сохранить изменения" at bounding box center [1212, 21] width 103 height 10
